Goal: Information Seeking & Learning: Find specific page/section

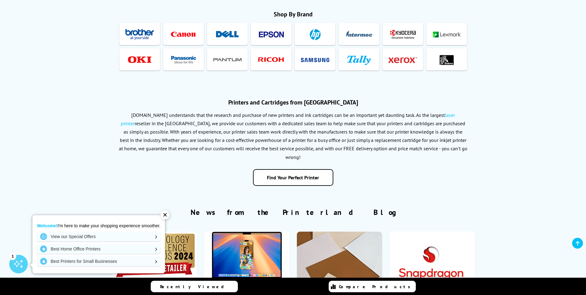
scroll to position [1164, 0]
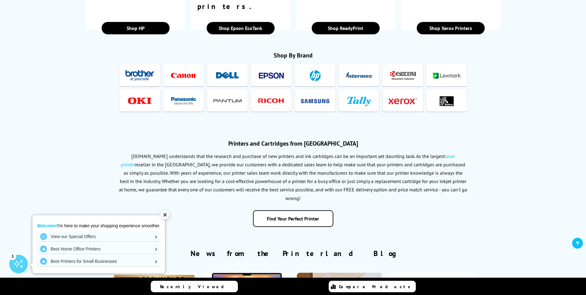
click at [168, 215] on div "✕" at bounding box center [165, 214] width 9 height 9
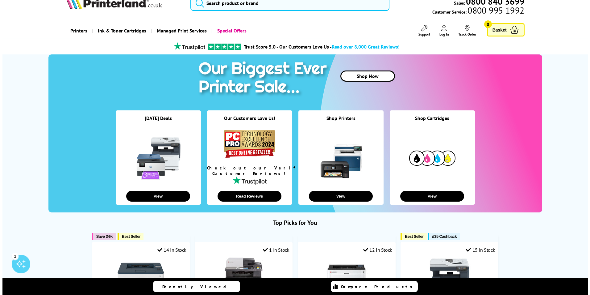
scroll to position [0, 0]
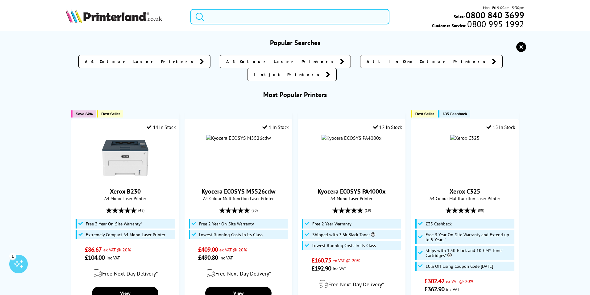
click at [255, 17] on input "search" at bounding box center [290, 16] width 199 height 15
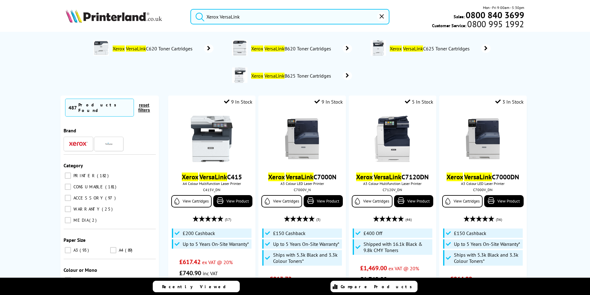
type input "Xerox VersaLink"
click at [191, 9] on button "submit" at bounding box center [198, 16] width 15 height 14
click at [501, 21] on span "0800 995 1992" at bounding box center [496, 24] width 58 height 6
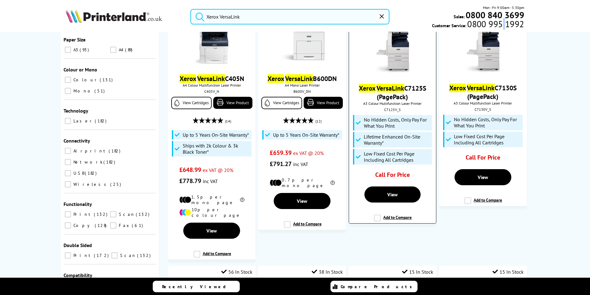
scroll to position [883, 0]
